Goal: Navigation & Orientation: Find specific page/section

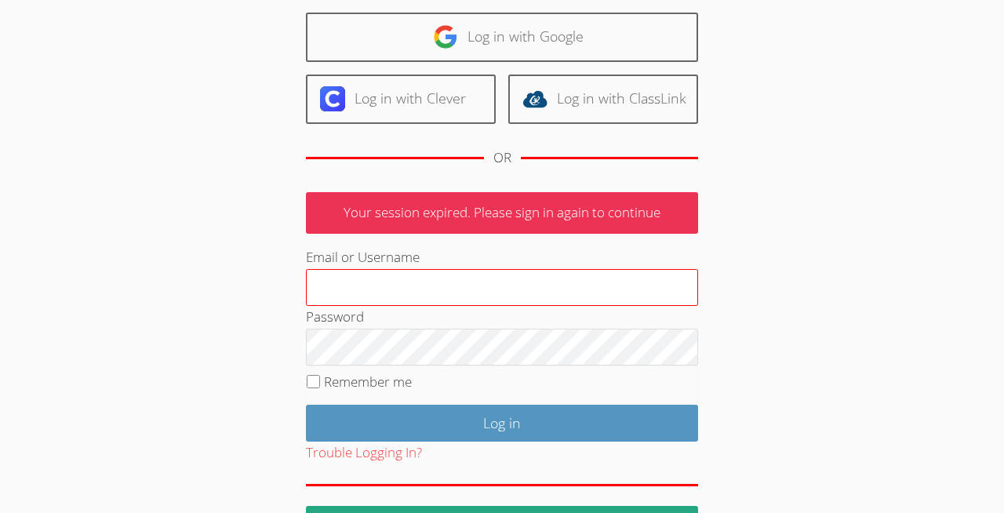
scroll to position [163, 0]
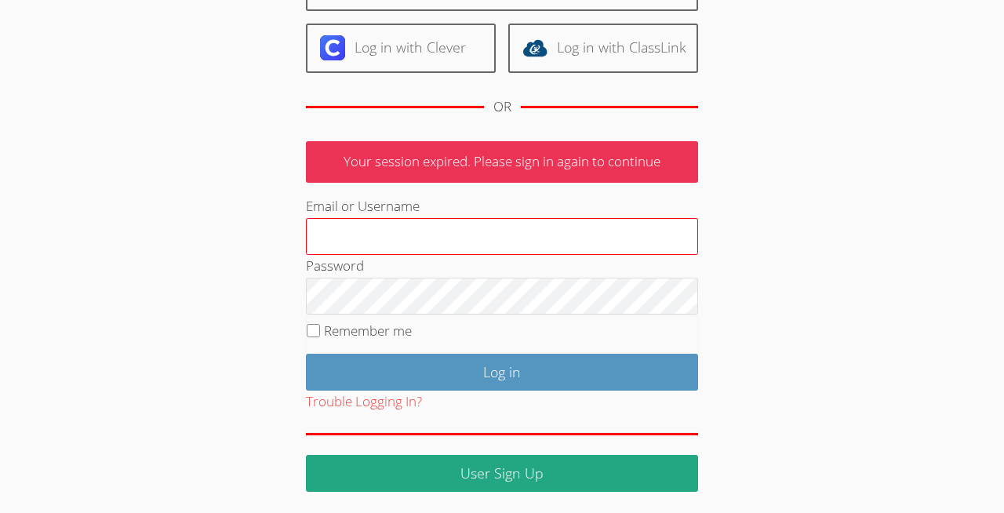
click at [489, 234] on input "Email or Username" at bounding box center [502, 237] width 392 height 38
type input "[EMAIL_ADDRESS][DOMAIN_NAME]"
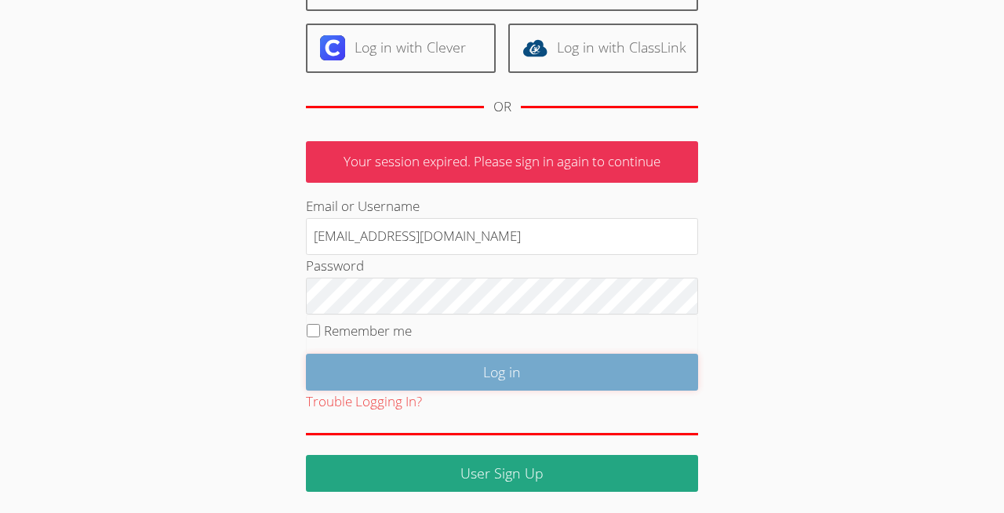
click at [544, 370] on input "Log in" at bounding box center [502, 372] width 392 height 37
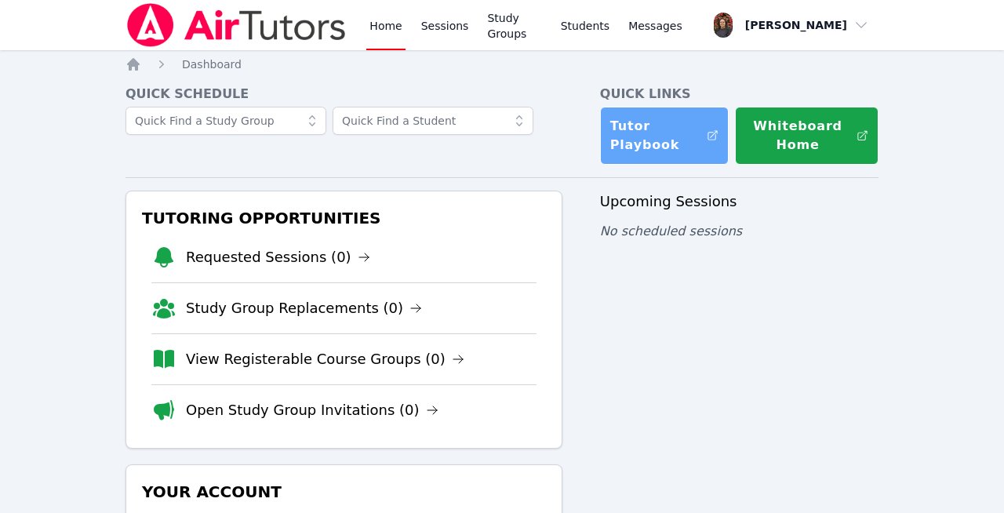
click at [650, 155] on link "Tutor Playbook" at bounding box center [664, 136] width 129 height 58
